Goal: Leave review/rating

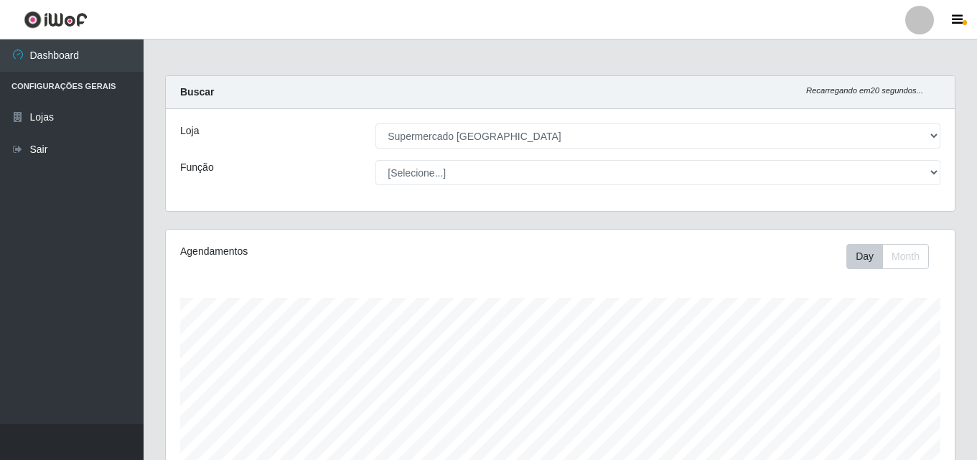
select select "166"
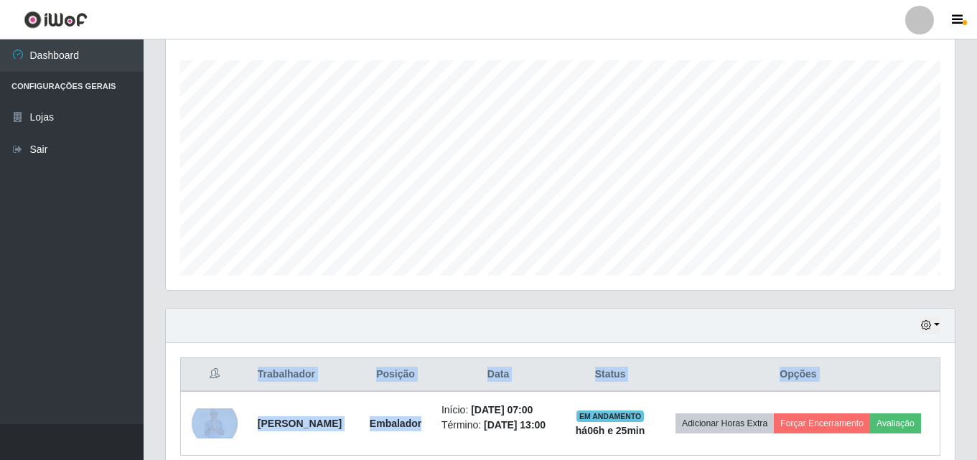
scroll to position [298, 789]
click at [484, 359] on div "Carregando... Buscar Recarregando em 18 segundos... Loja [Selecione...] Superme…" at bounding box center [560, 163] width 790 height 650
click at [484, 359] on th "Data" at bounding box center [498, 375] width 131 height 34
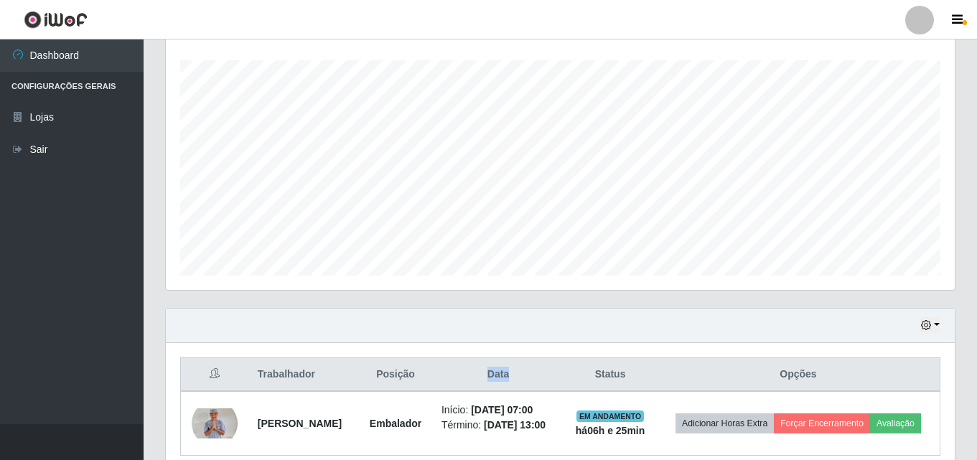
click at [484, 359] on th "Data" at bounding box center [498, 375] width 131 height 34
drag, startPoint x: 484, startPoint y: 359, endPoint x: 530, endPoint y: 488, distance: 137.3
click at [484, 359] on th "Data" at bounding box center [498, 375] width 131 height 34
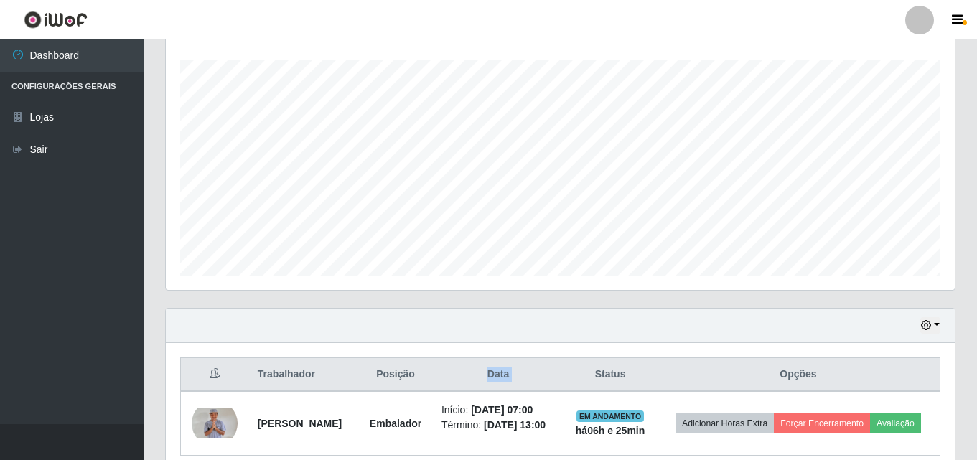
click at [530, 459] on html "Perfil Alterar Senha Sair Dashboard Configurações Gerais Lojas Sair Carregando.…" at bounding box center [488, 142] width 977 height 761
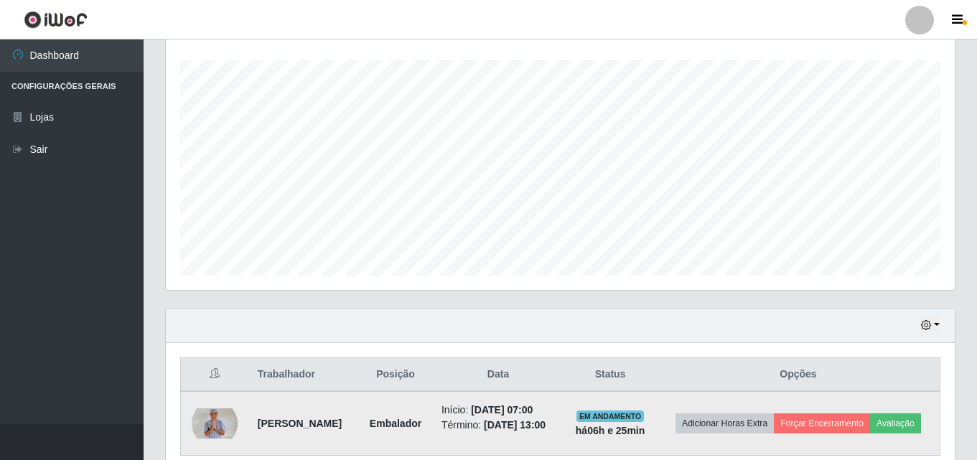
drag, startPoint x: 530, startPoint y: 488, endPoint x: 593, endPoint y: 418, distance: 93.5
click at [563, 418] on td "Início: [DATE] 07:00 Término: [DATE] 13:00" at bounding box center [498, 423] width 131 height 65
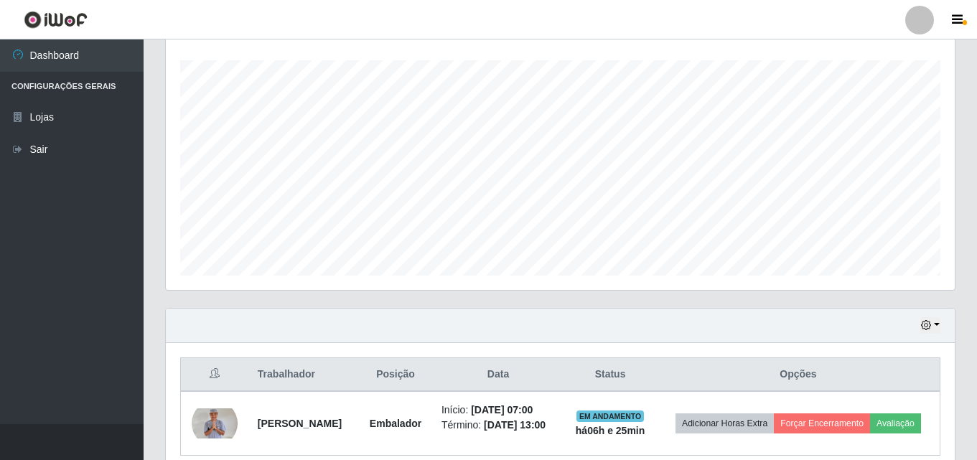
drag, startPoint x: 593, startPoint y: 418, endPoint x: 658, endPoint y: 488, distance: 95.5
click at [658, 459] on html "Perfil Alterar Senha Sair Dashboard Configurações Gerais Lojas Sair Carregando.…" at bounding box center [488, 142] width 977 height 761
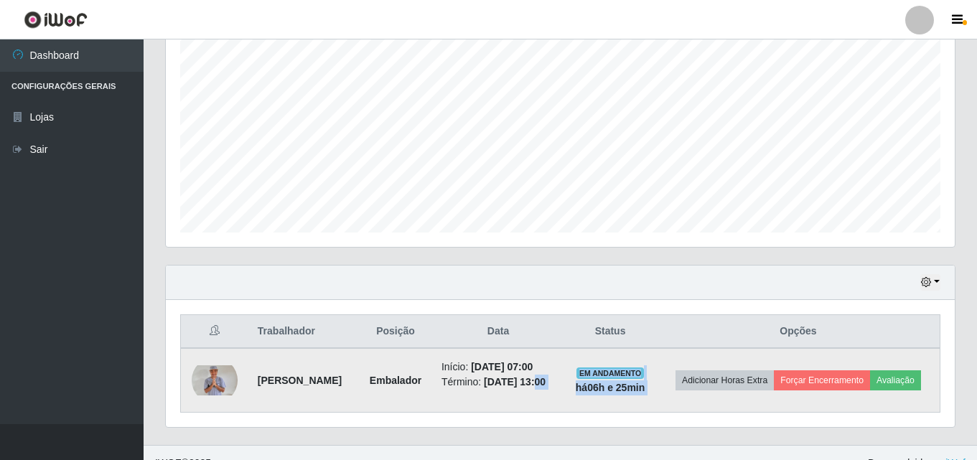
drag, startPoint x: 658, startPoint y: 488, endPoint x: 646, endPoint y: 373, distance: 115.5
click at [644, 373] on span "EM ANDAMENTO" at bounding box center [610, 372] width 68 height 11
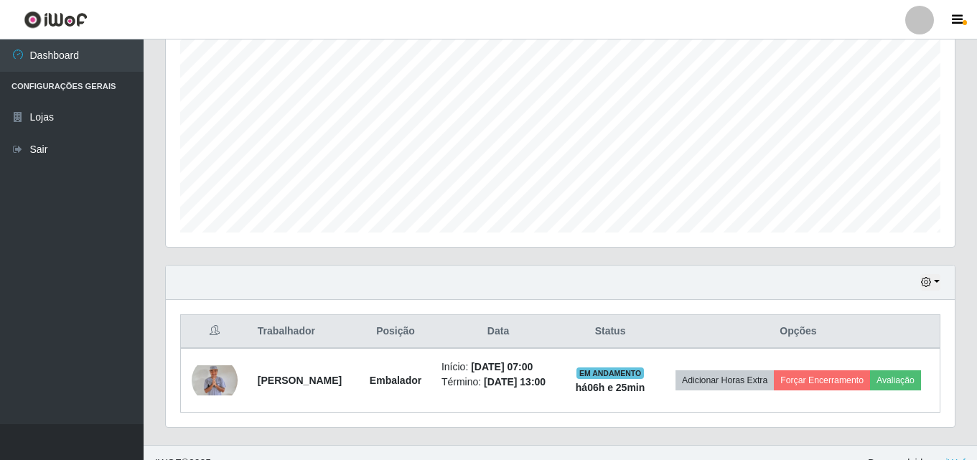
drag, startPoint x: 646, startPoint y: 373, endPoint x: 574, endPoint y: 286, distance: 113.2
click at [574, 286] on div "Hoje 1 dia 3 dias 1 Semana Não encerrados Trabalhador Posição Data Status Opçõe…" at bounding box center [560, 346] width 790 height 163
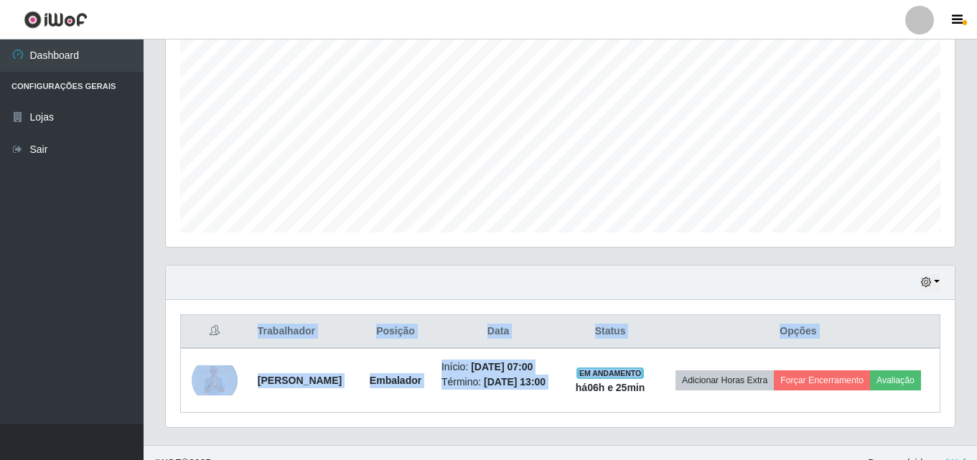
click at [574, 286] on div "Hoje 1 dia 3 dias 1 Semana Não encerrados" at bounding box center [560, 283] width 789 height 34
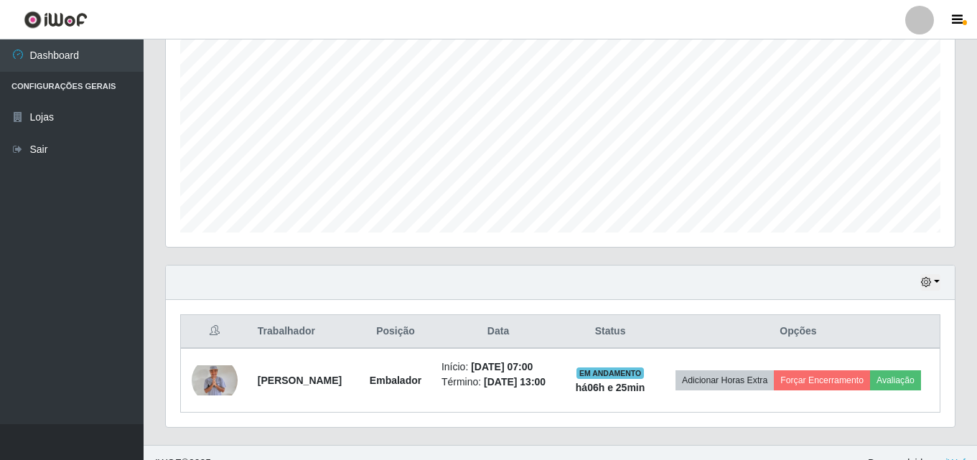
drag, startPoint x: 574, startPoint y: 286, endPoint x: 614, endPoint y: 426, distance: 146.3
click at [574, 289] on div "Hoje 1 dia 3 dias 1 Semana Não encerrados" at bounding box center [560, 283] width 789 height 34
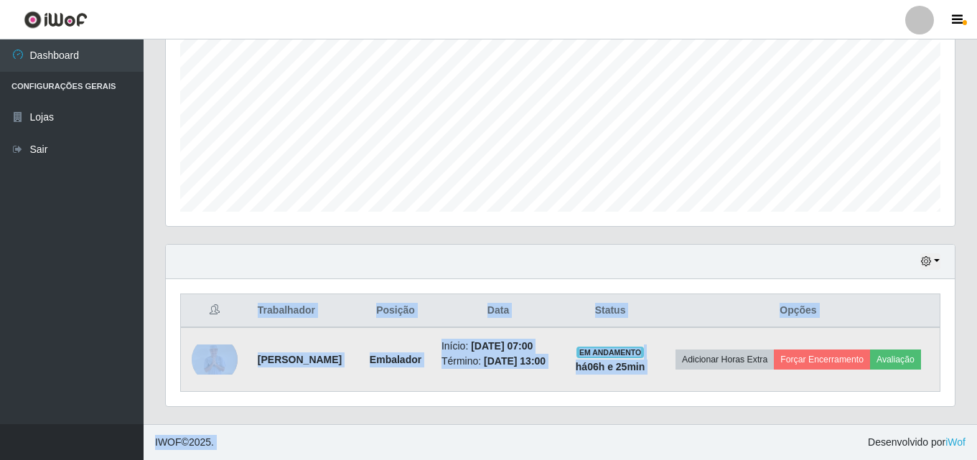
drag, startPoint x: 614, startPoint y: 426, endPoint x: 674, endPoint y: 391, distance: 69.2
click at [674, 391] on div "Hoje 1 dia 3 dias 1 Semana Não encerrados Trabalhador Posição Data Status Opçõe…" at bounding box center [560, 325] width 790 height 163
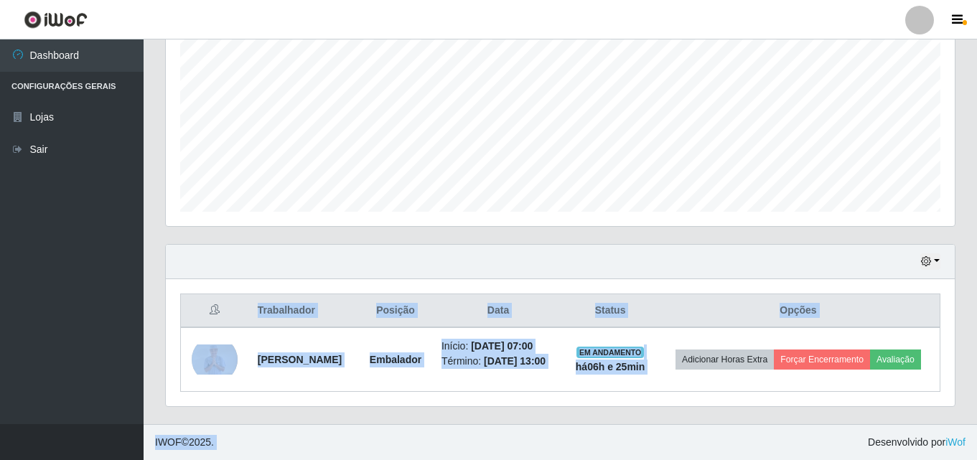
drag, startPoint x: 602, startPoint y: 309, endPoint x: 626, endPoint y: 488, distance: 180.3
click at [626, 459] on html "Perfil Alterar Senha Sair Dashboard Configurações Gerais Lojas Sair Carregando.…" at bounding box center [488, 79] width 977 height 761
drag, startPoint x: 657, startPoint y: 403, endPoint x: 496, endPoint y: 488, distance: 182.3
click at [496, 459] on html "Perfil Alterar Senha Sair Dashboard Configurações Gerais Lojas Sair Carregando.…" at bounding box center [488, 79] width 977 height 761
drag, startPoint x: 188, startPoint y: 304, endPoint x: 234, endPoint y: 446, distance: 149.3
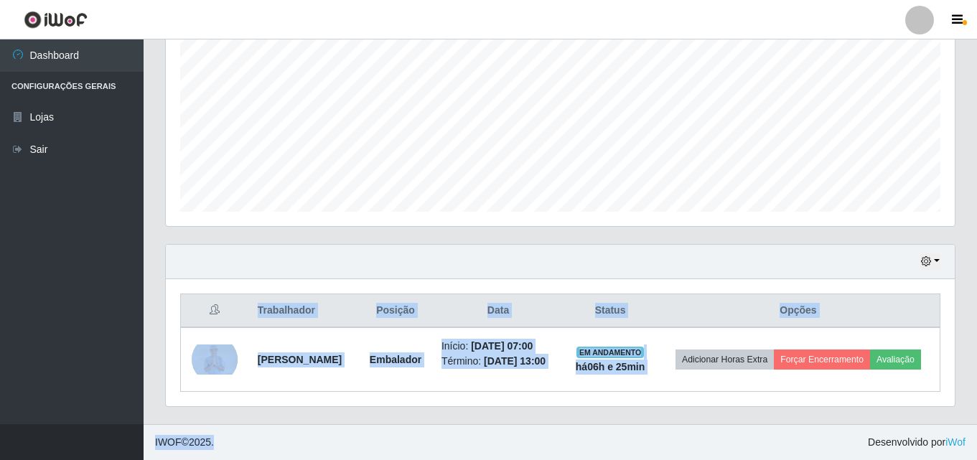
click at [234, 446] on div "Perfil Alterar Senha Sair Dashboard Configurações Gerais Lojas Sair Carregando.…" at bounding box center [488, 79] width 977 height 761
click at [303, 441] on footer "IWOF © 2025 . Desenvolvido por iWof" at bounding box center [560, 442] width 833 height 36
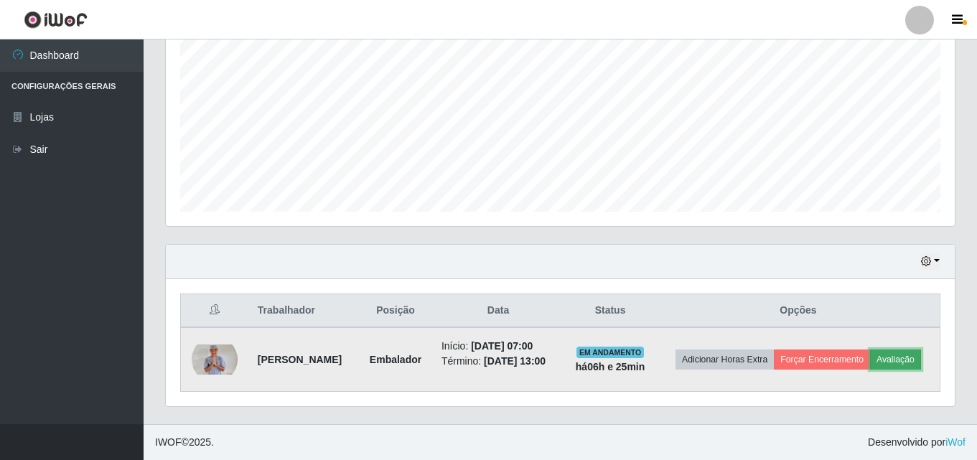
click at [870, 357] on button "Avaliação" at bounding box center [895, 359] width 51 height 20
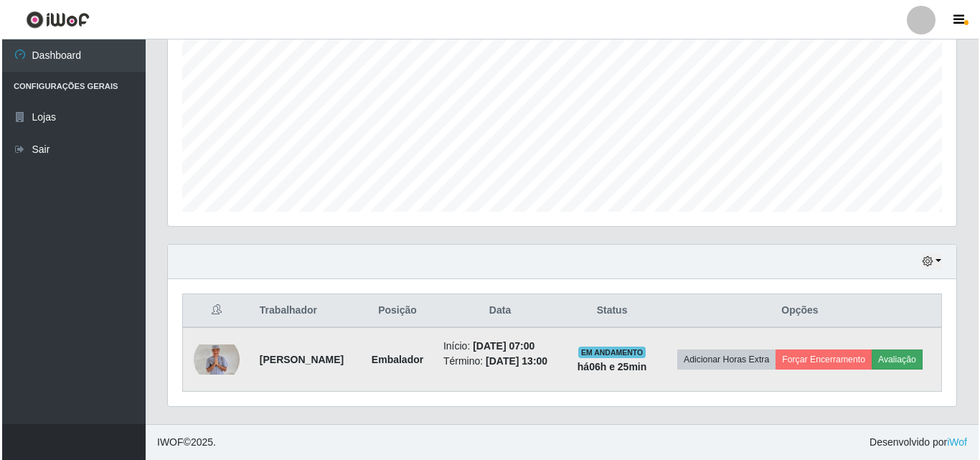
scroll to position [298, 782]
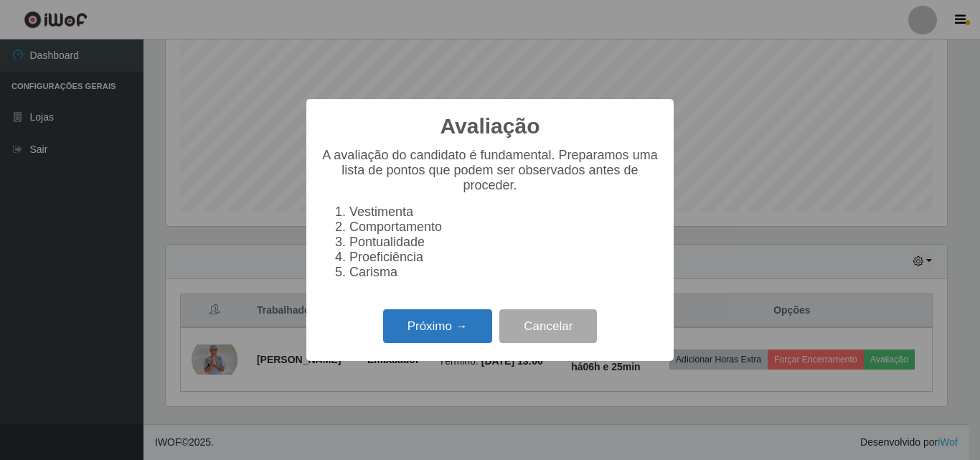
click at [390, 334] on button "Próximo →" at bounding box center [437, 326] width 109 height 34
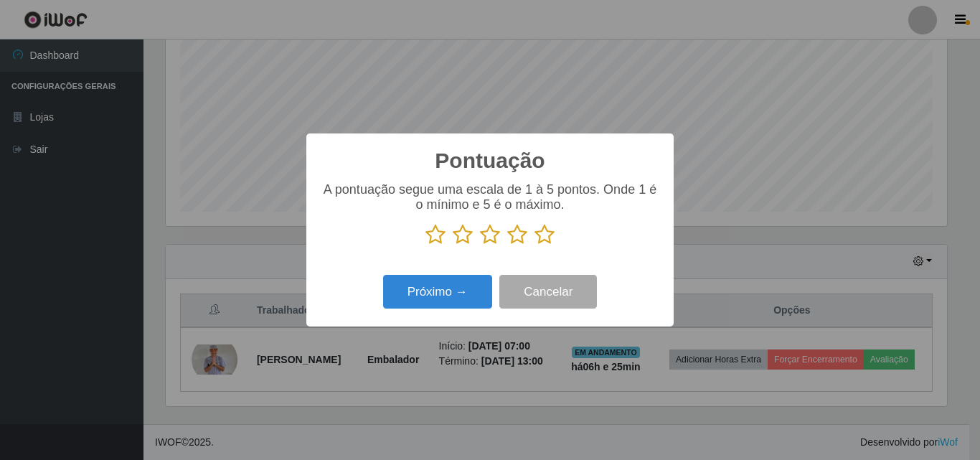
scroll to position [717353, 716870]
click at [538, 242] on icon at bounding box center [545, 235] width 20 height 22
click at [535, 245] on input "radio" at bounding box center [535, 245] width 0 height 0
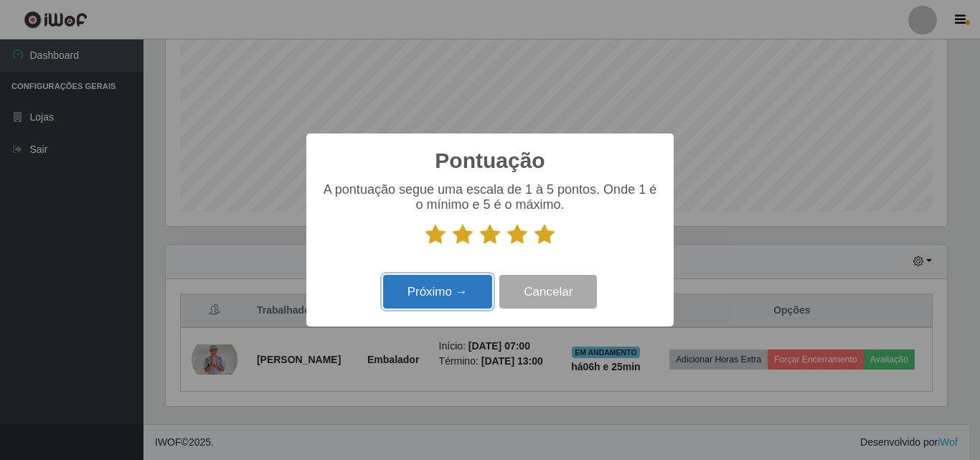
click at [474, 291] on button "Próximo →" at bounding box center [437, 292] width 109 height 34
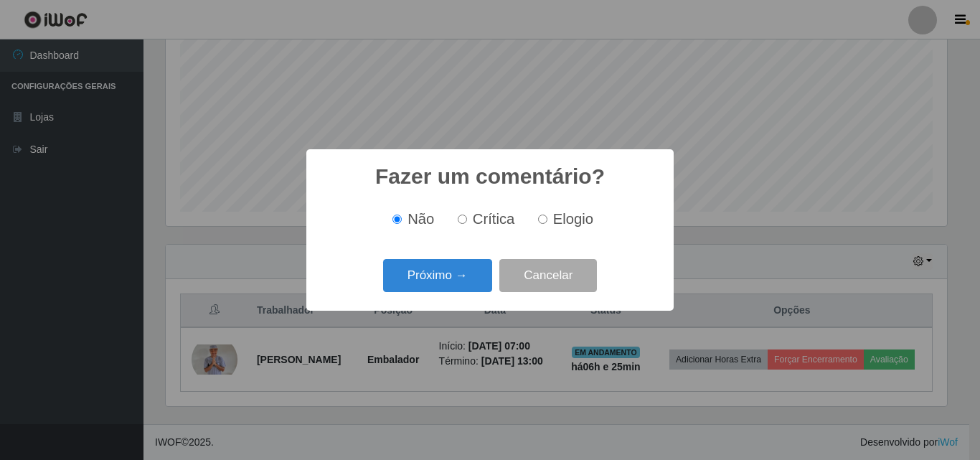
click at [474, 291] on button "Próximo →" at bounding box center [437, 276] width 109 height 34
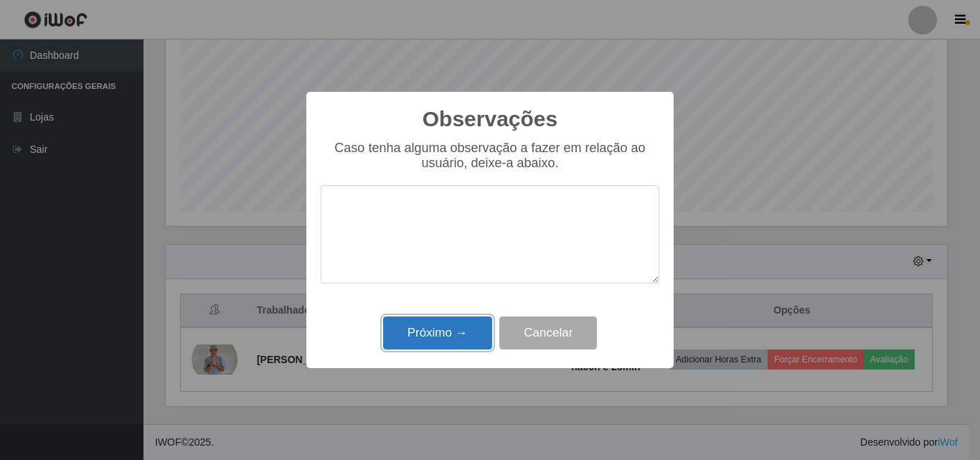
click at [487, 335] on button "Próximo →" at bounding box center [437, 333] width 109 height 34
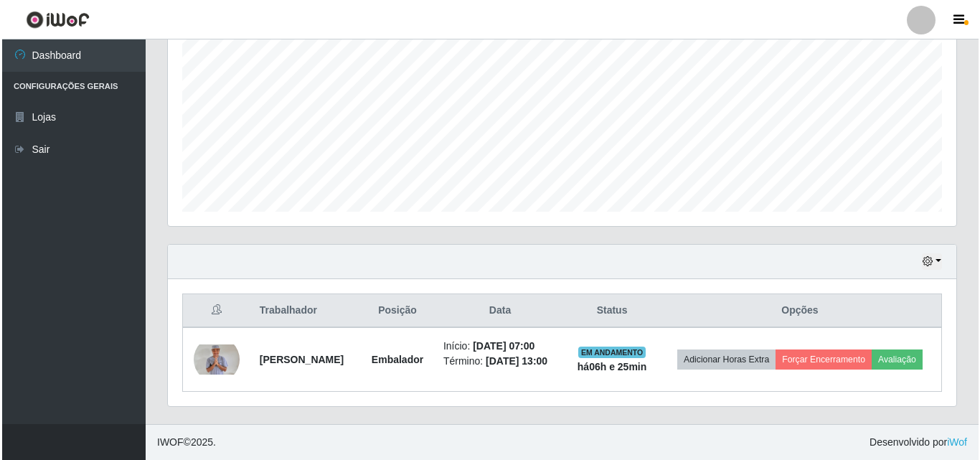
scroll to position [301, 0]
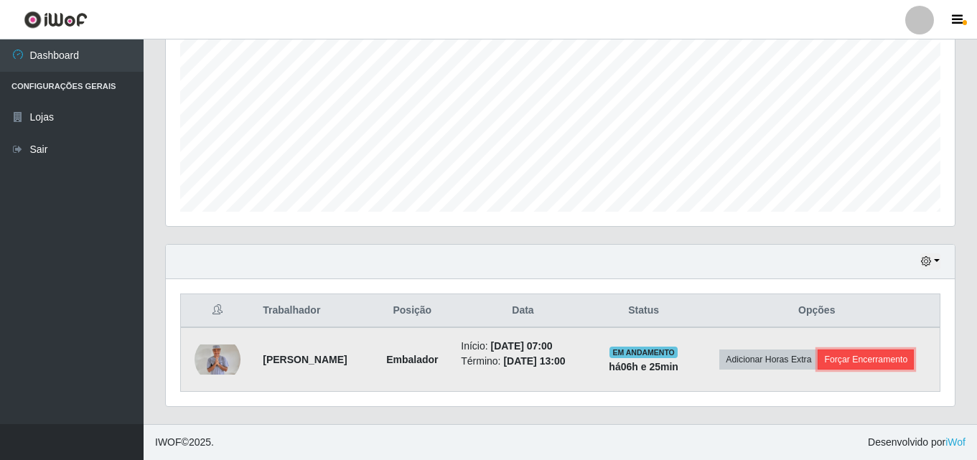
click at [872, 358] on button "Forçar Encerramento" at bounding box center [865, 359] width 96 height 20
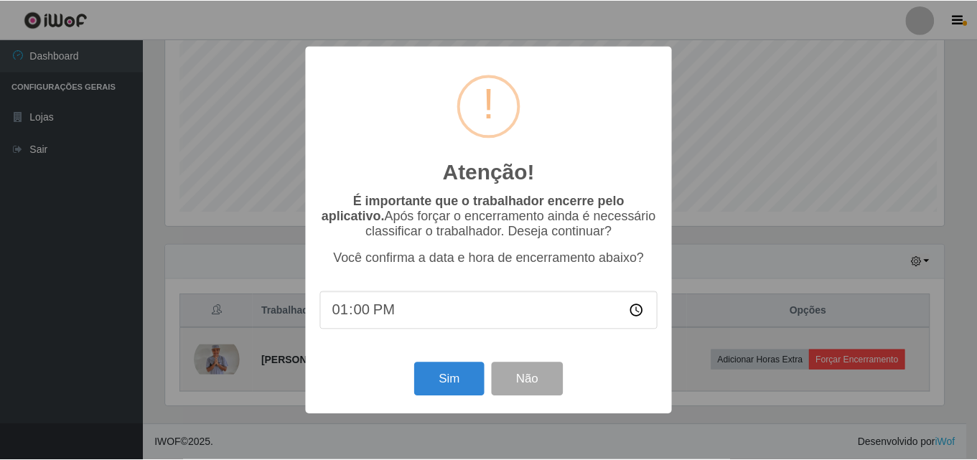
scroll to position [298, 782]
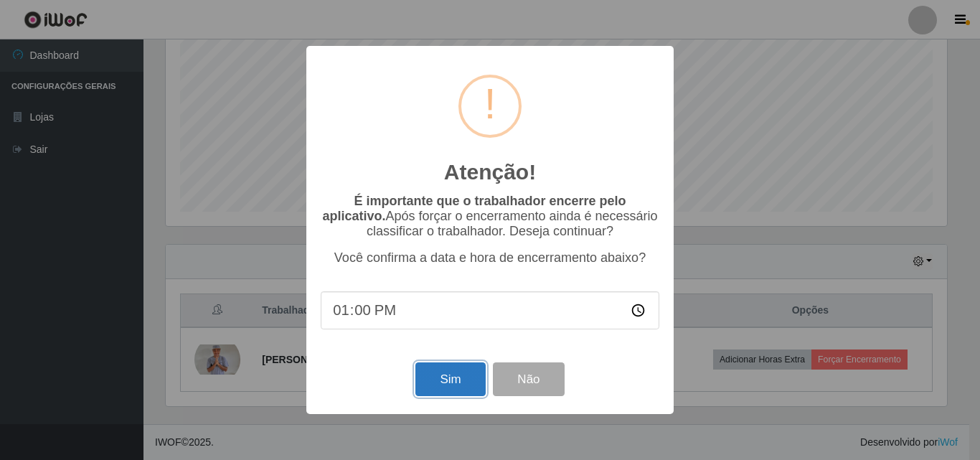
click at [459, 380] on button "Sim" at bounding box center [451, 379] width 70 height 34
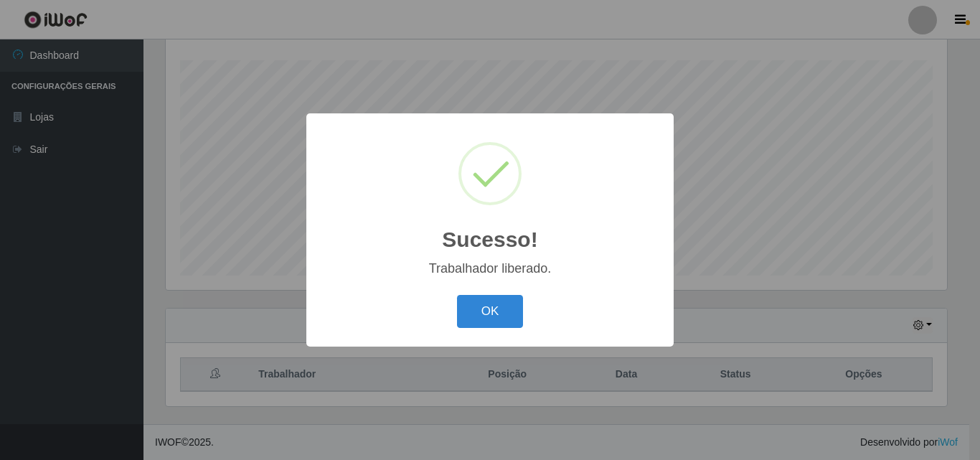
click at [457, 295] on button "OK" at bounding box center [490, 312] width 67 height 34
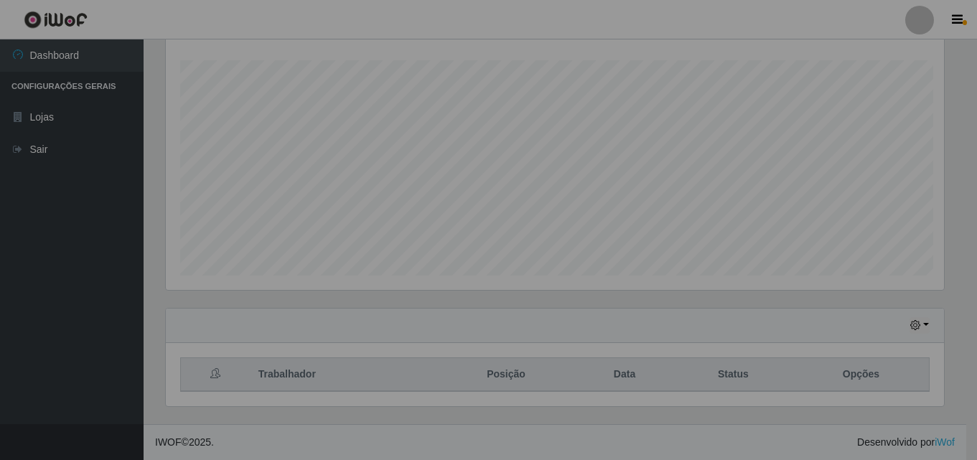
scroll to position [298, 789]
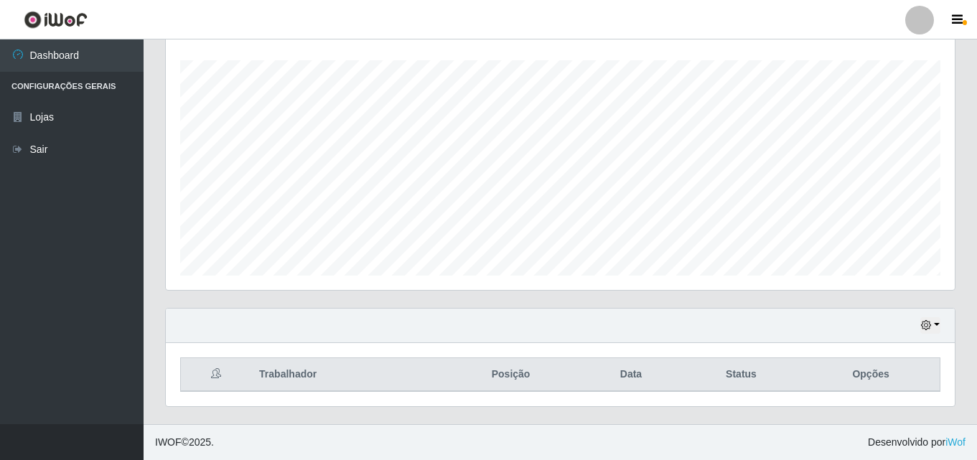
click at [578, 380] on th "Posição" at bounding box center [510, 375] width 141 height 34
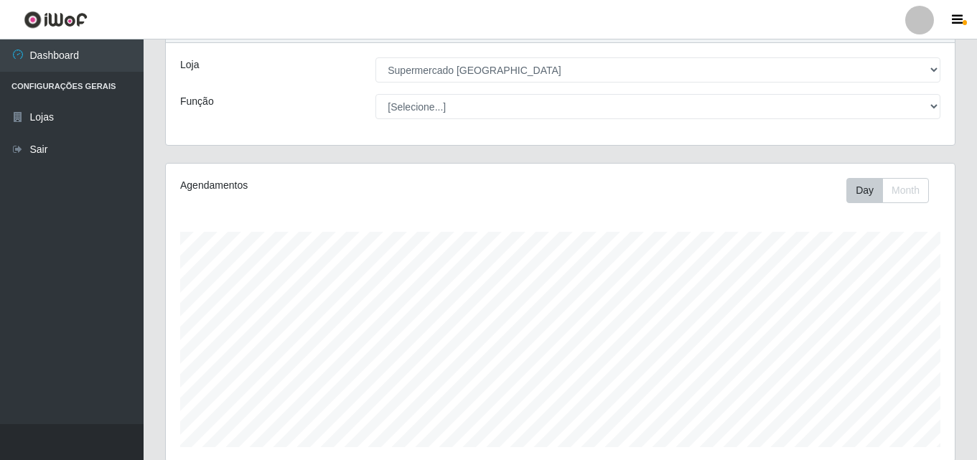
scroll to position [0, 0]
